Goal: Transaction & Acquisition: Book appointment/travel/reservation

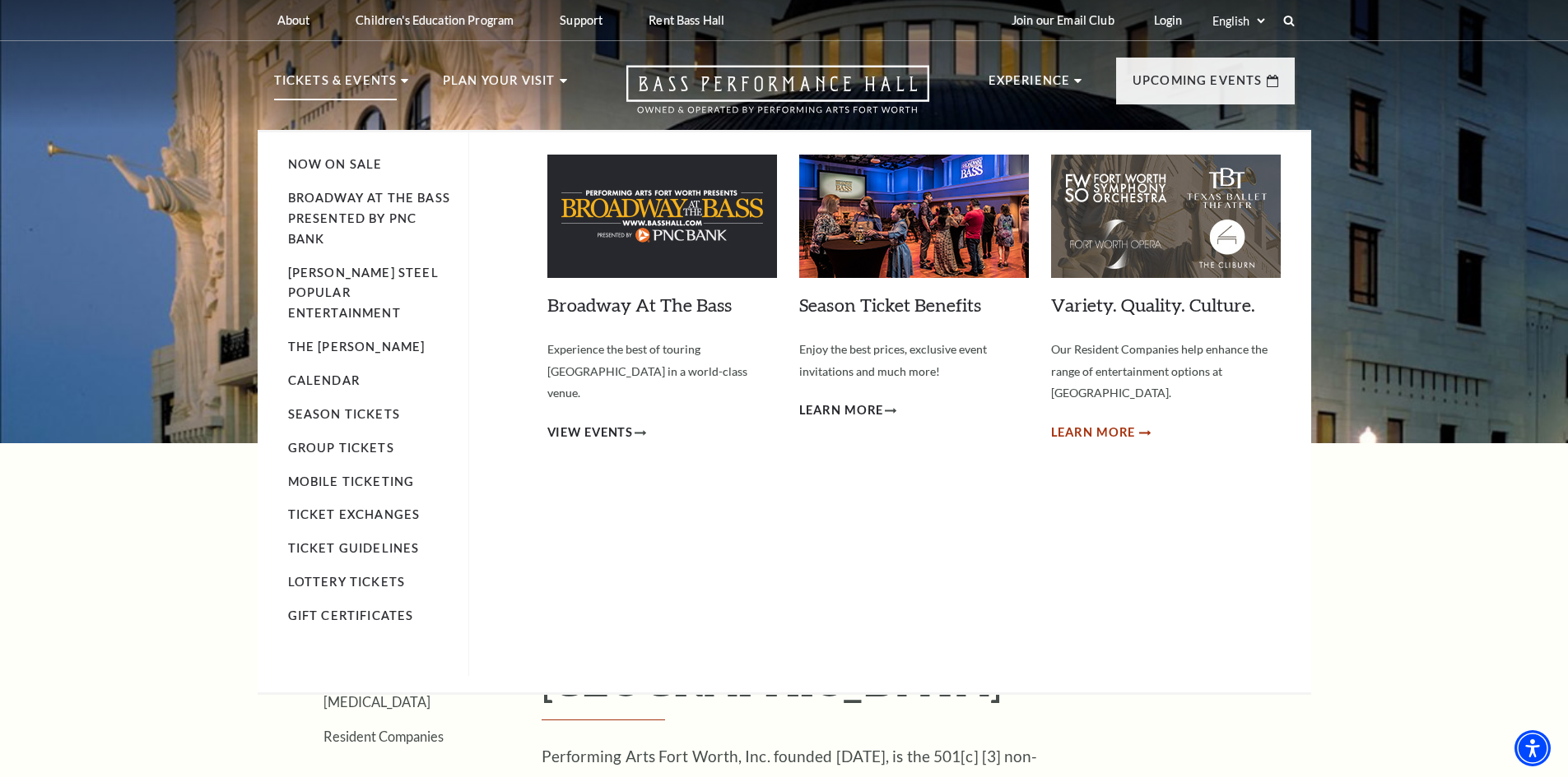
click at [1088, 423] on span "Learn More" at bounding box center [1093, 433] width 85 height 20
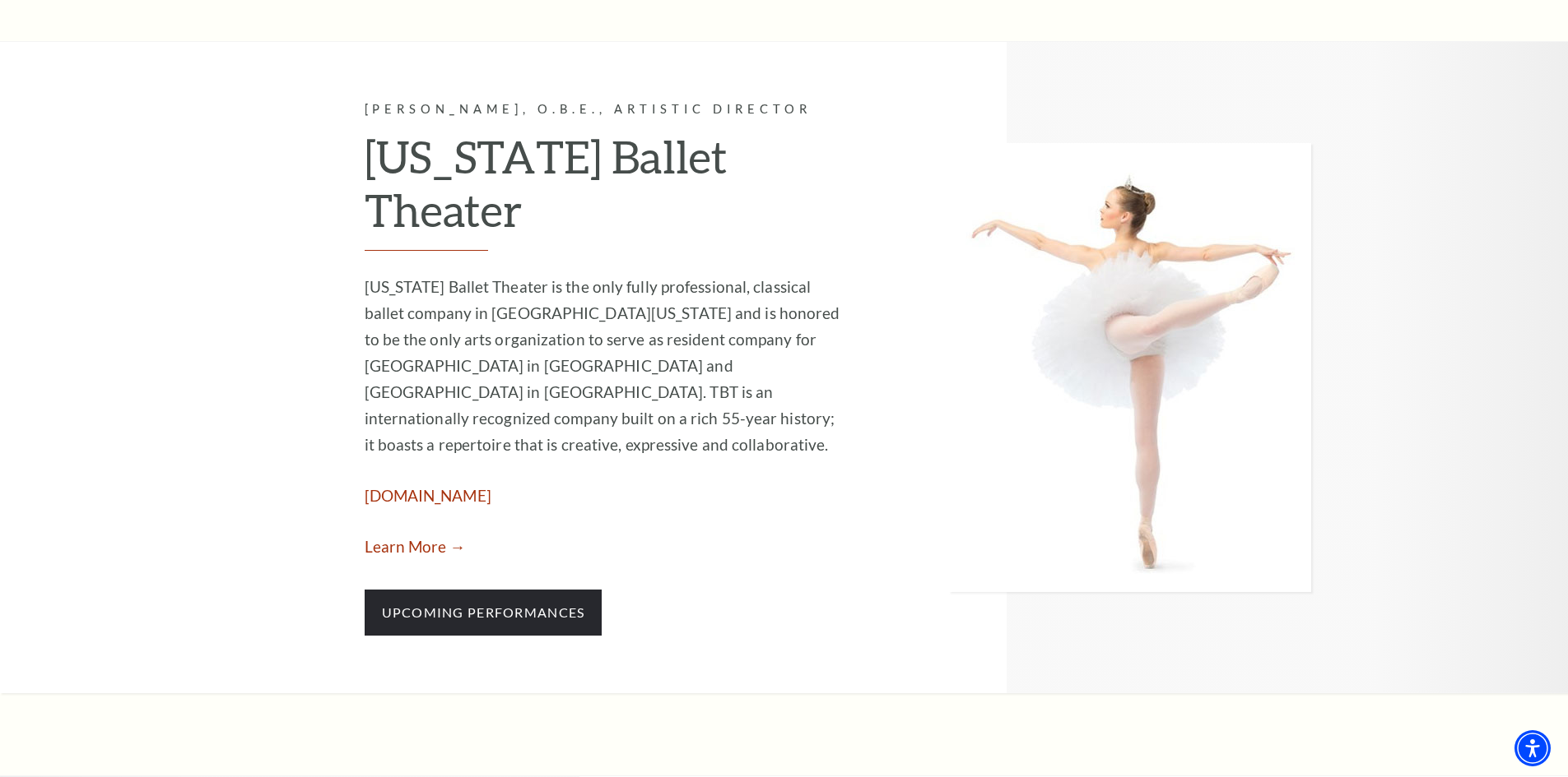
scroll to position [1645, 0]
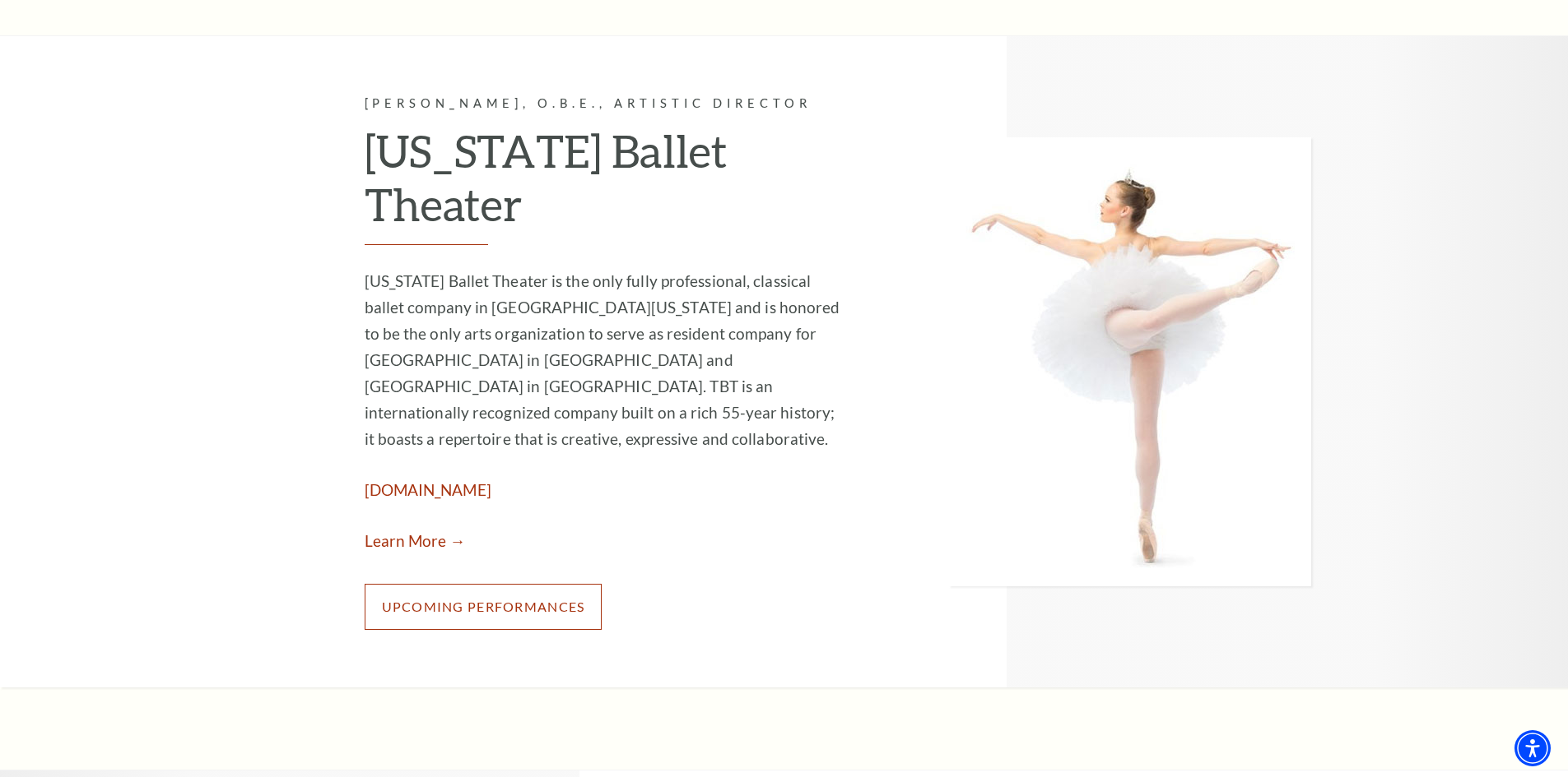
click at [509, 584] on link "Upcoming Performances" at bounding box center [483, 607] width 238 height 46
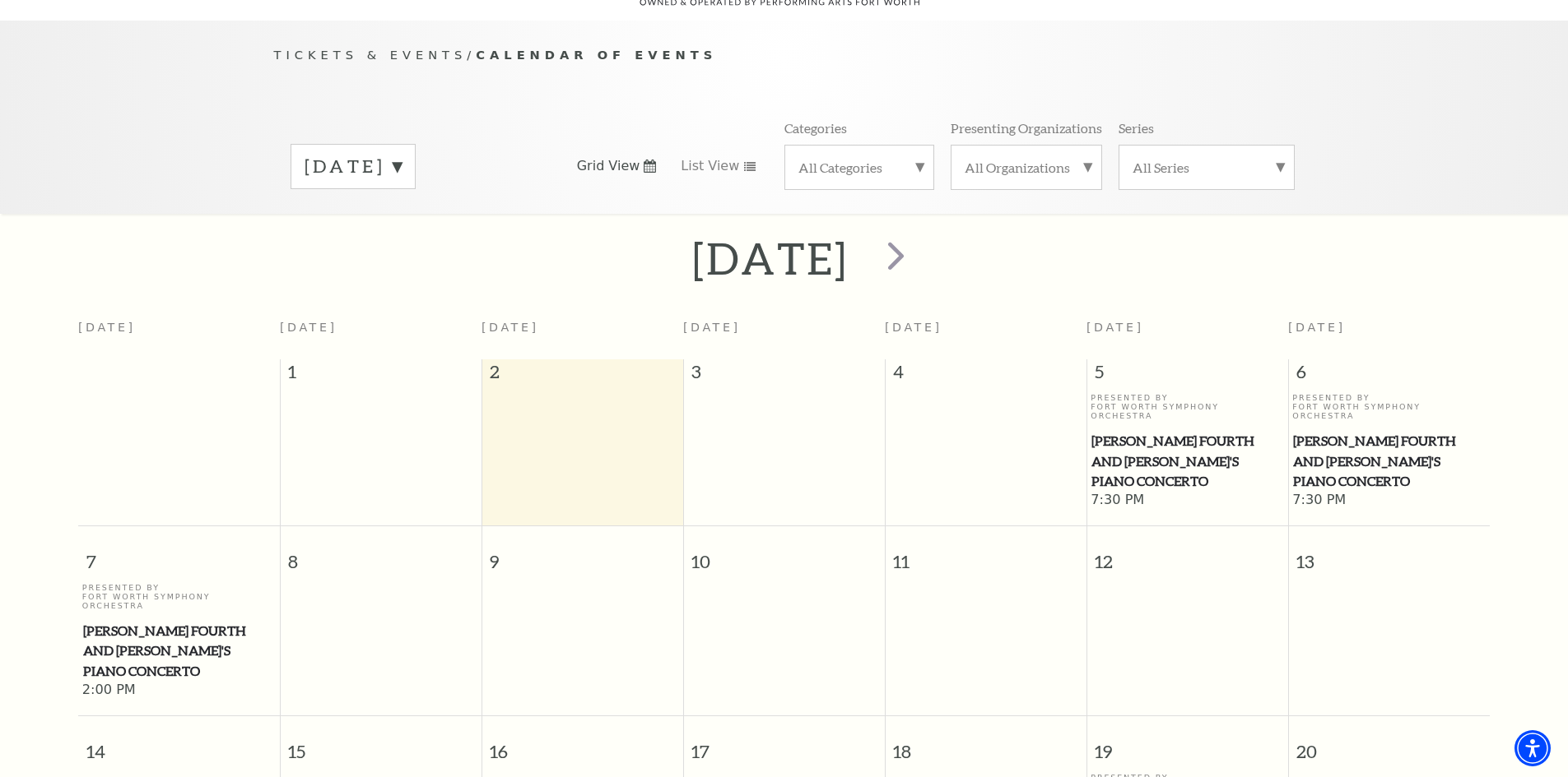
scroll to position [228, 0]
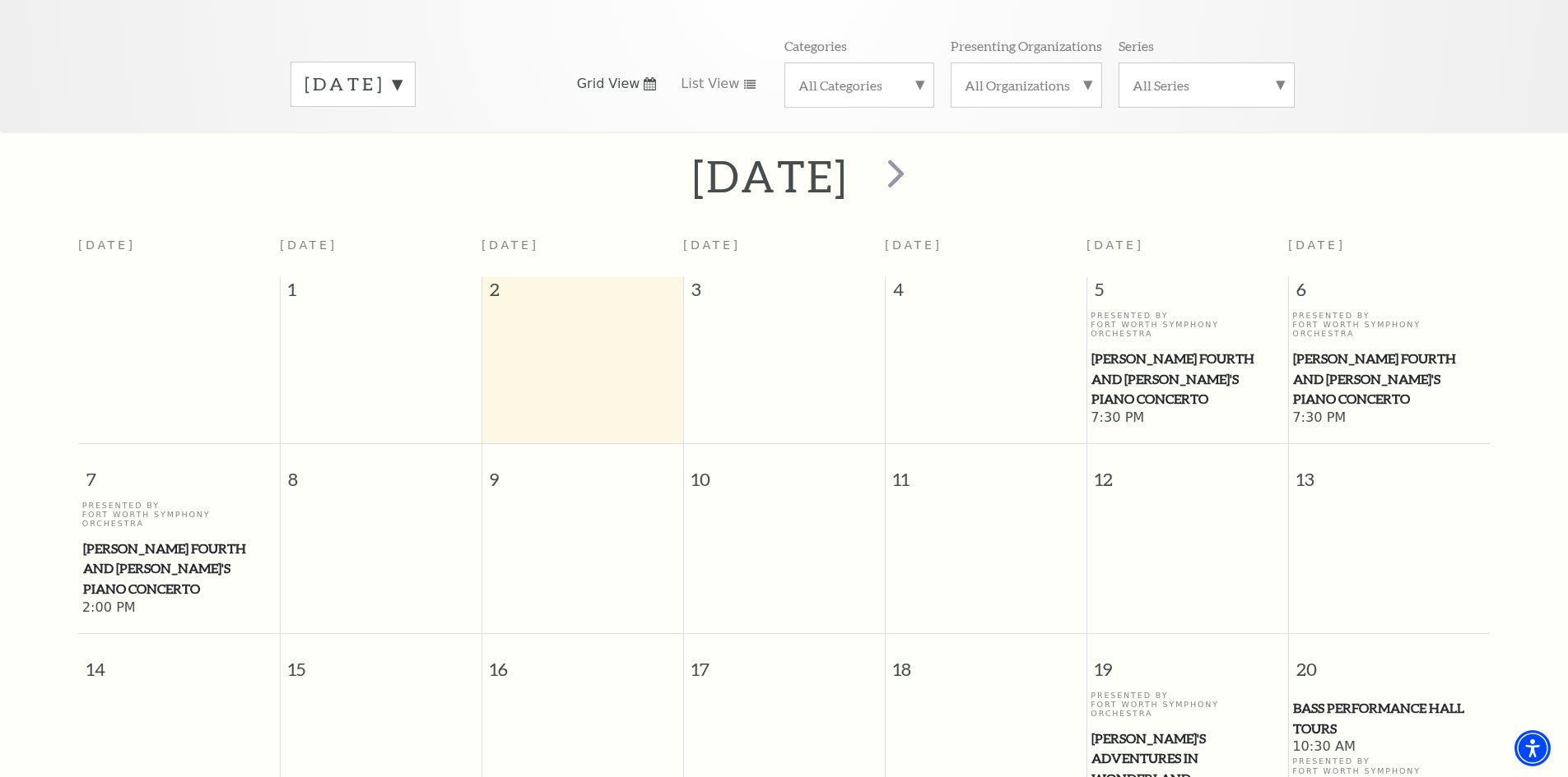
click at [1148, 729] on span "[PERSON_NAME]'s Adventures in Wonderland" at bounding box center [1188, 758] width 192 height 61
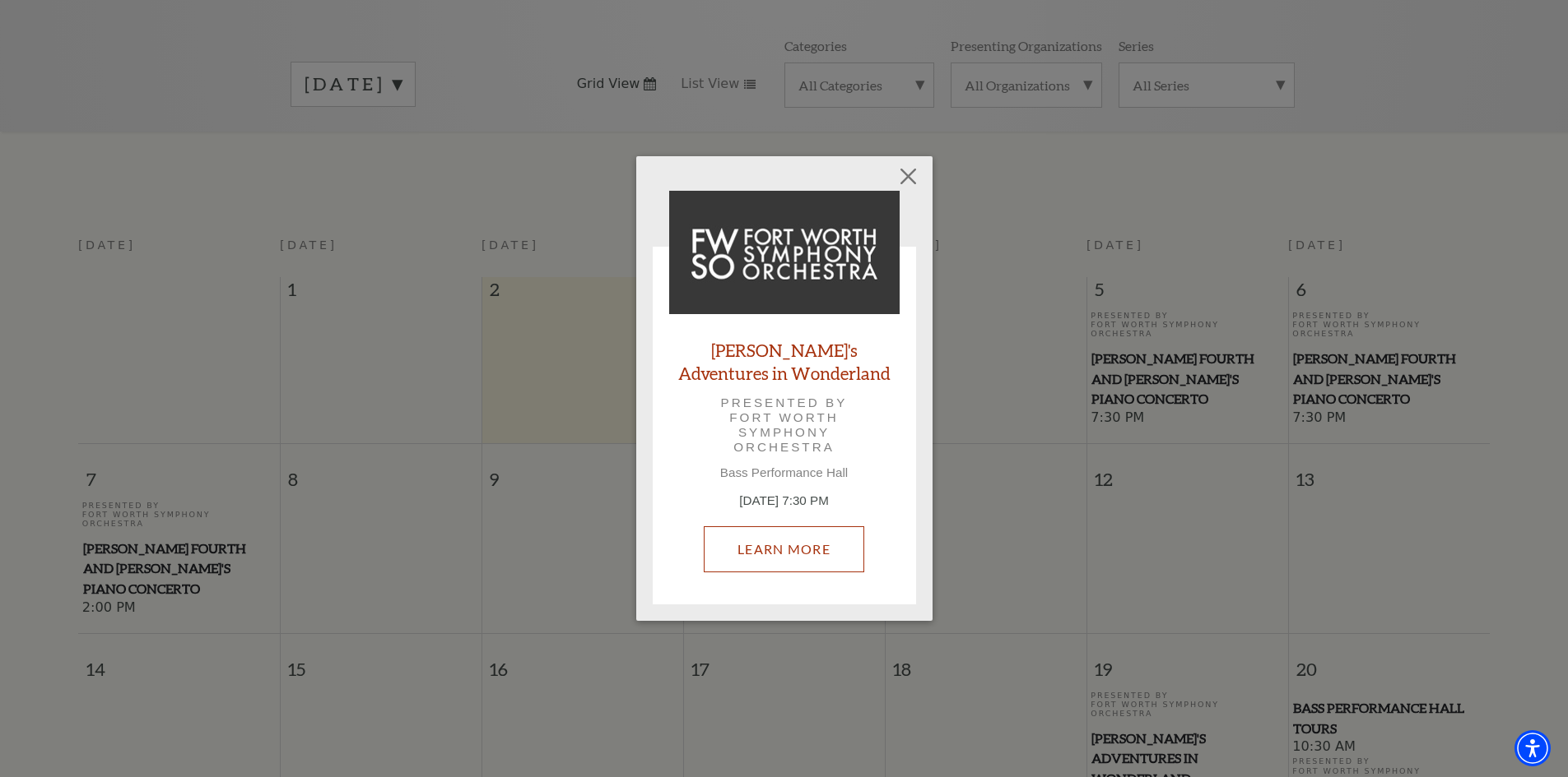
click at [785, 558] on link "Learn More" at bounding box center [784, 549] width 160 height 46
